Goal: Task Accomplishment & Management: Manage account settings

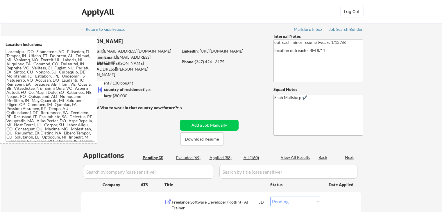
select select ""pending""
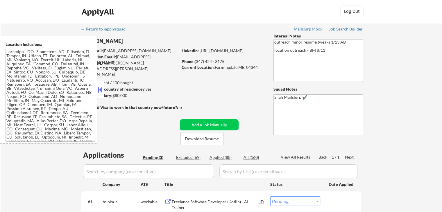
scroll to position [87, 0]
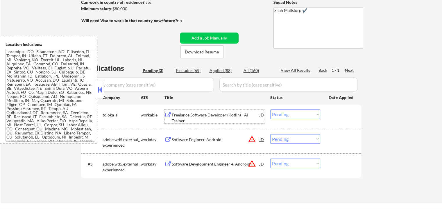
click at [181, 114] on div "Freelance Software Developer (Kotlin) - AI Trainer" at bounding box center [216, 117] width 88 height 11
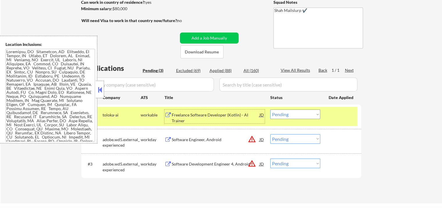
click at [186, 140] on div "Software Engineer, Android" at bounding box center [216, 140] width 88 height 6
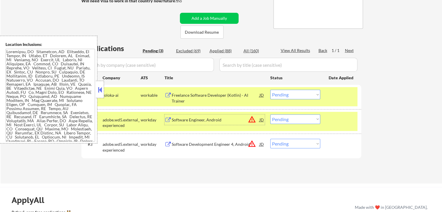
scroll to position [116, 0]
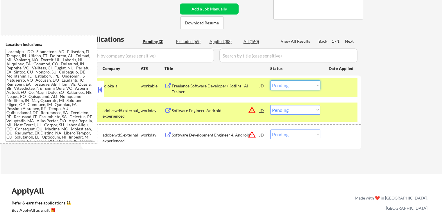
click at [288, 88] on select "Choose an option... Pending Applied Excluded (Questions) Excluded (Expired) Exc…" at bounding box center [295, 86] width 50 height 10
click at [270, 81] on select "Choose an option... Pending Applied Excluded (Questions) Excluded (Expired) Exc…" at bounding box center [295, 86] width 50 height 10
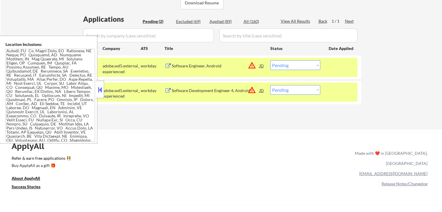
scroll to position [145, 0]
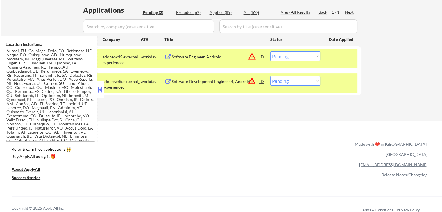
click at [285, 56] on select "Choose an option... Pending Applied Excluded (Questions) Excluded (Expired) Exc…" at bounding box center [295, 56] width 50 height 10
click at [270, 51] on select "Choose an option... Pending Applied Excluded (Questions) Excluded (Expired) Exc…" at bounding box center [295, 56] width 50 height 10
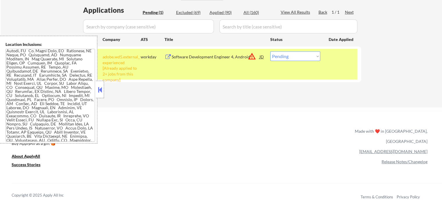
click at [286, 56] on select "Choose an option... Pending Applied Excluded (Questions) Excluded (Expired) Exc…" at bounding box center [295, 56] width 50 height 10
select select ""excluded__other_""
click at [270, 51] on select "Choose an option... Pending Applied Excluded (Questions) Excluded (Expired) Exc…" at bounding box center [295, 56] width 50 height 10
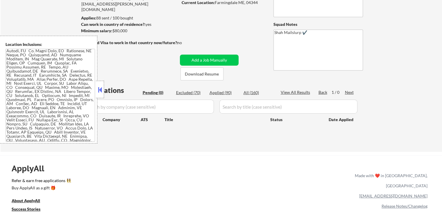
scroll to position [58, 0]
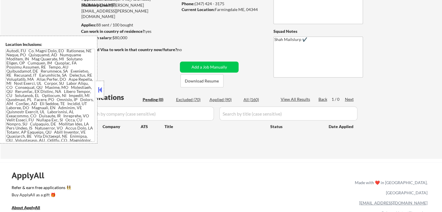
click at [229, 100] on div "Applied (90)" at bounding box center [224, 100] width 29 height 6
click at [219, 102] on div "Applied (90)" at bounding box center [224, 100] width 29 height 6
select select ""applied""
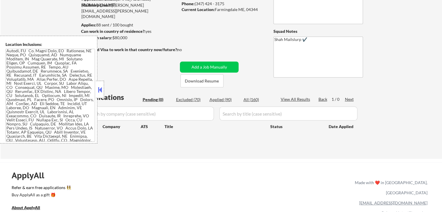
select select ""applied""
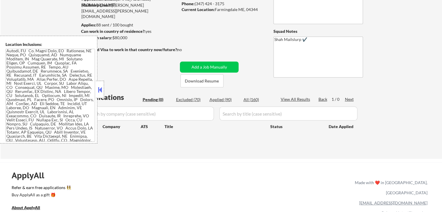
select select ""applied""
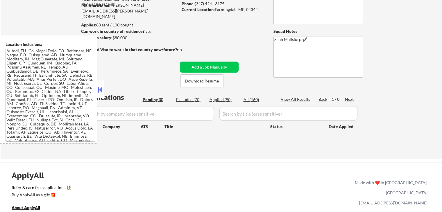
select select ""applied""
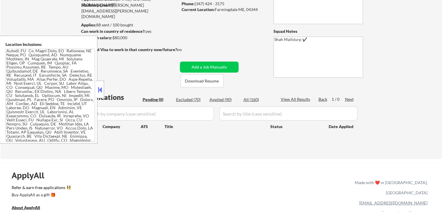
select select ""applied""
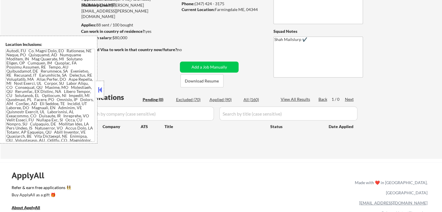
select select ""applied""
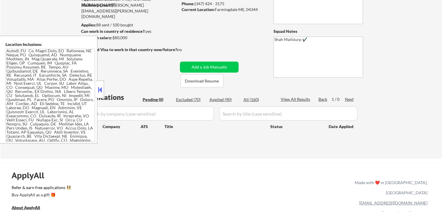
select select ""applied""
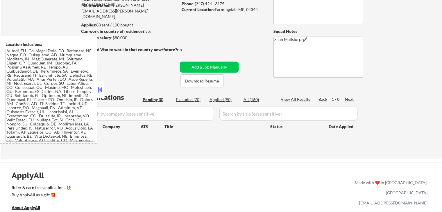
select select ""applied""
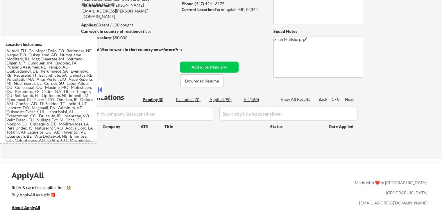
select select ""applied""
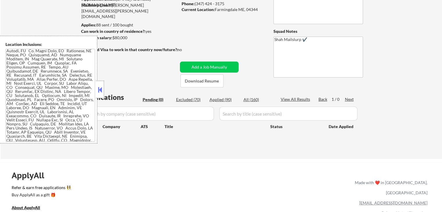
select select ""applied""
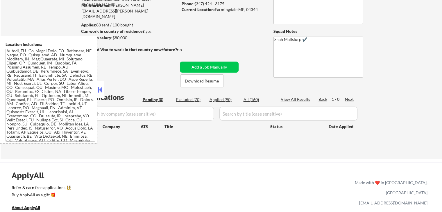
select select ""applied""
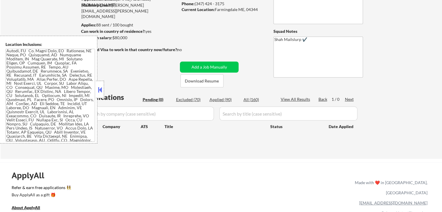
select select ""applied""
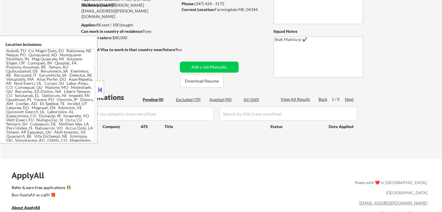
select select ""applied""
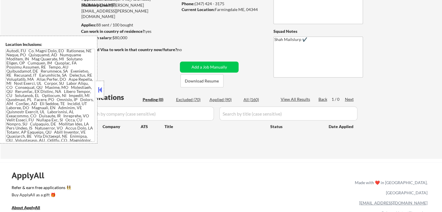
select select ""applied""
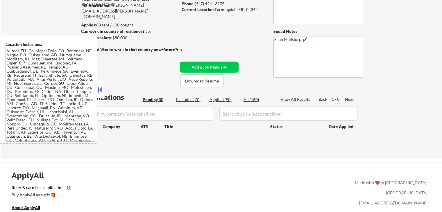
select select ""applied""
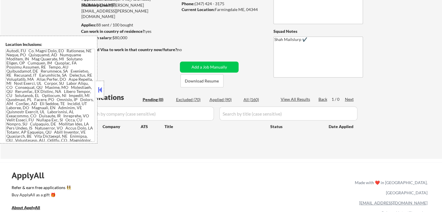
select select ""applied""
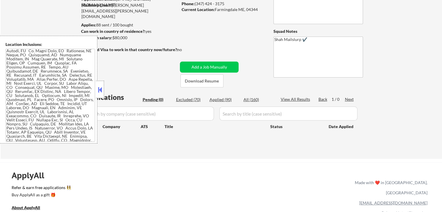
select select ""applied""
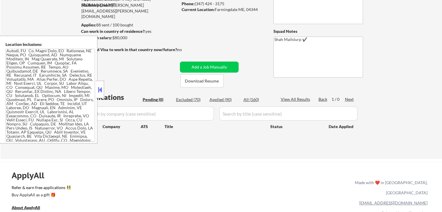
select select ""applied""
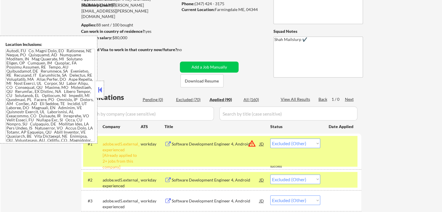
select select ""applied""
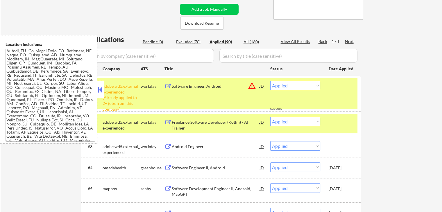
scroll to position [116, 0]
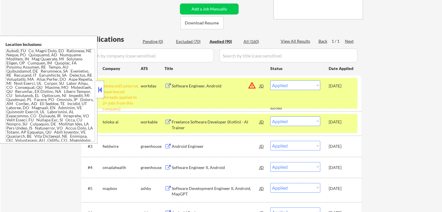
click at [349, 122] on div "[DATE]" at bounding box center [342, 122] width 26 height 6
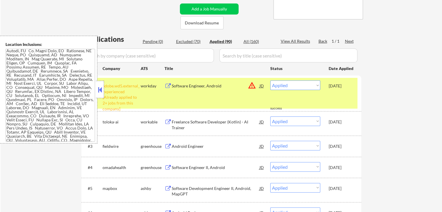
click at [349, 98] on div "#1 adobe.wd5.external_experienced [Already applied to 2+ jobs from this company…" at bounding box center [220, 93] width 275 height 31
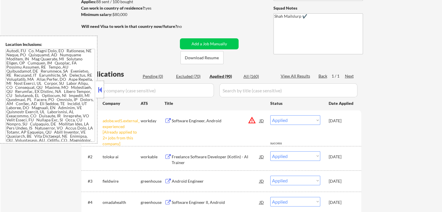
scroll to position [58, 0]
